Goal: Task Accomplishment & Management: Manage account settings

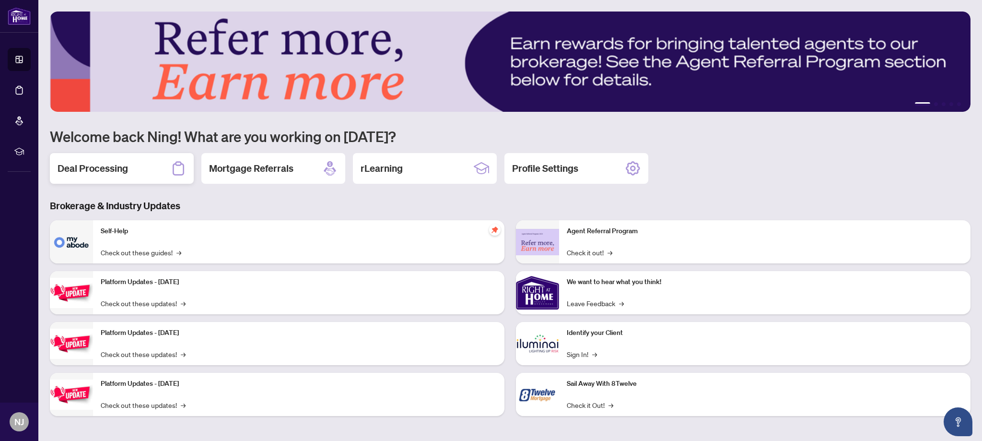
click at [85, 172] on h2 "Deal Processing" at bounding box center [93, 168] width 70 height 13
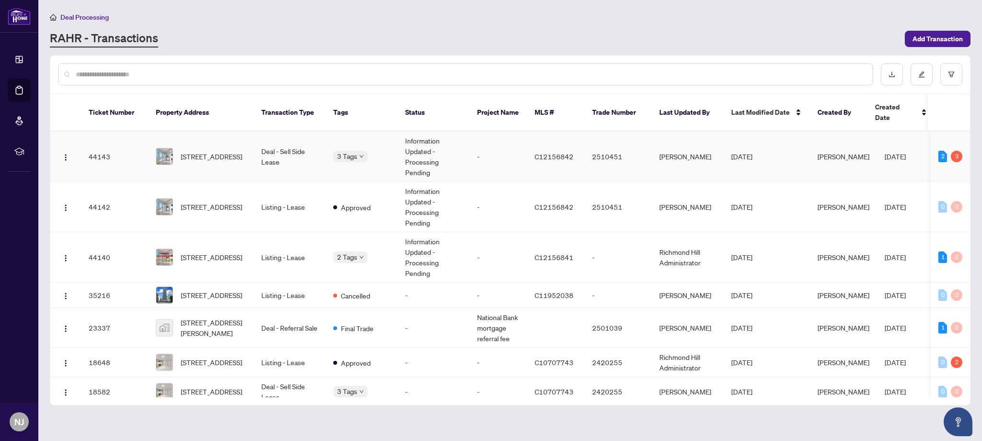
click at [345, 151] on td "3 Tags" at bounding box center [361, 156] width 72 height 50
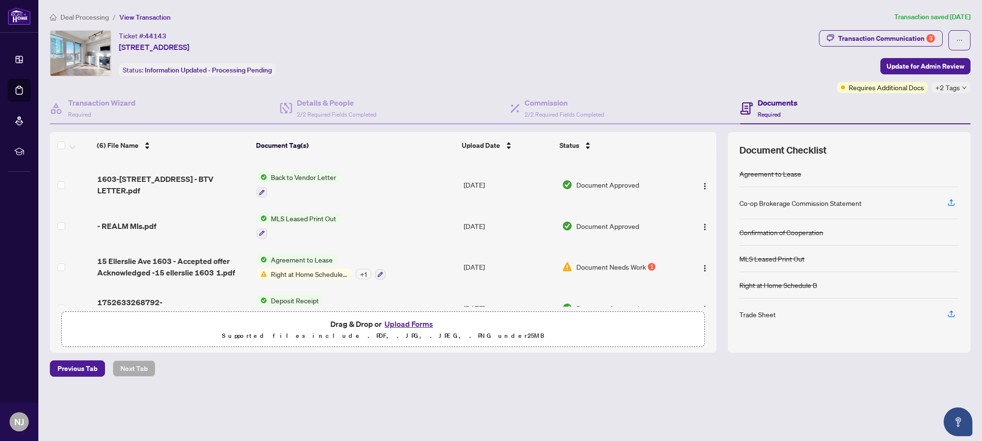
scroll to position [87, 0]
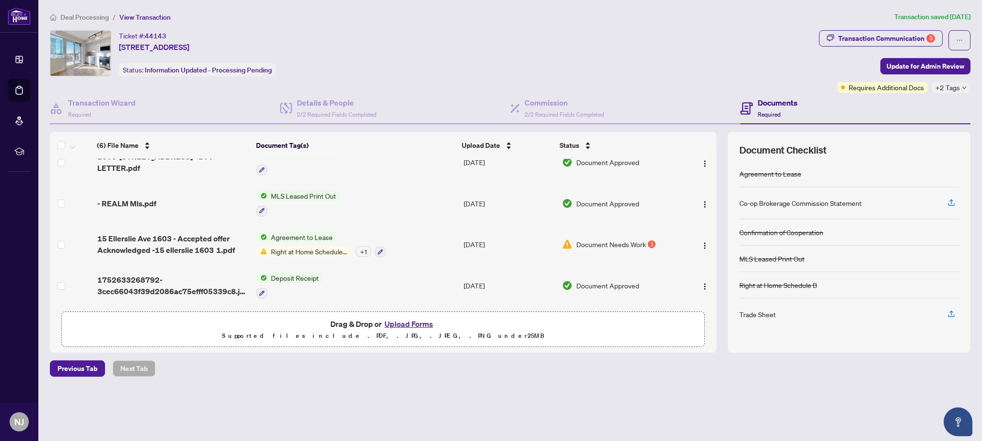
click at [641, 244] on span "Document Needs Work" at bounding box center [611, 244] width 70 height 11
